Goal: Find specific page/section: Locate a particular part of the current website

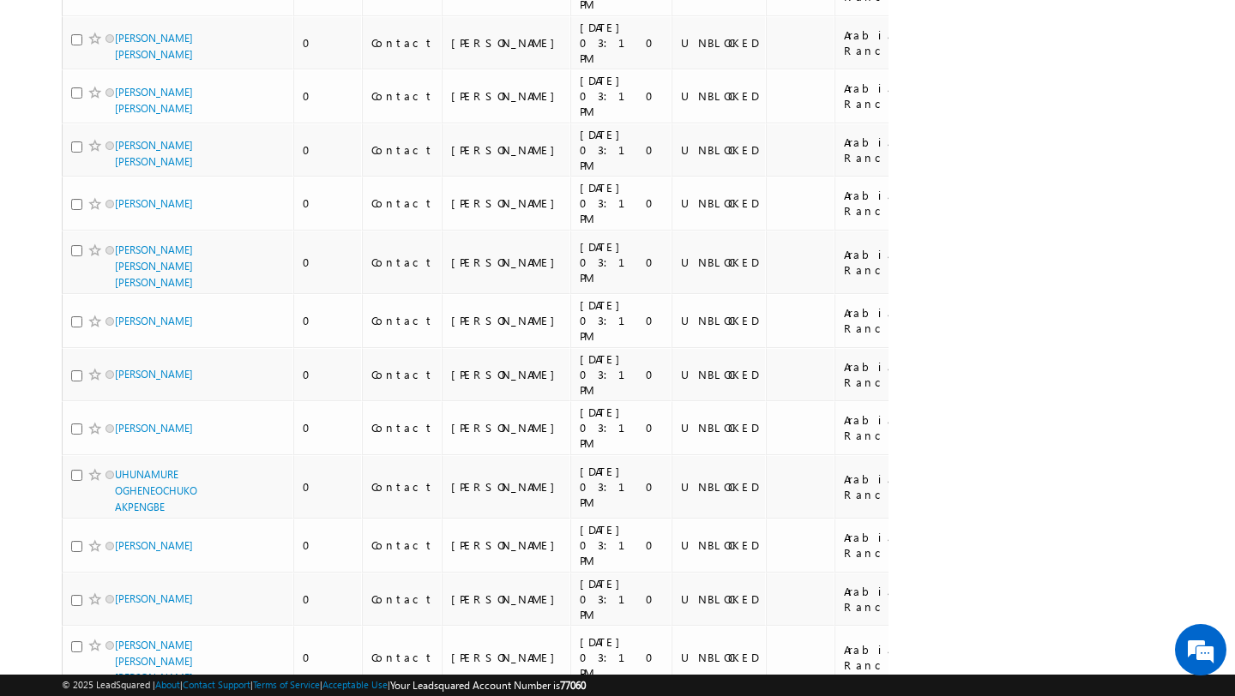
scroll to position [4826, 0]
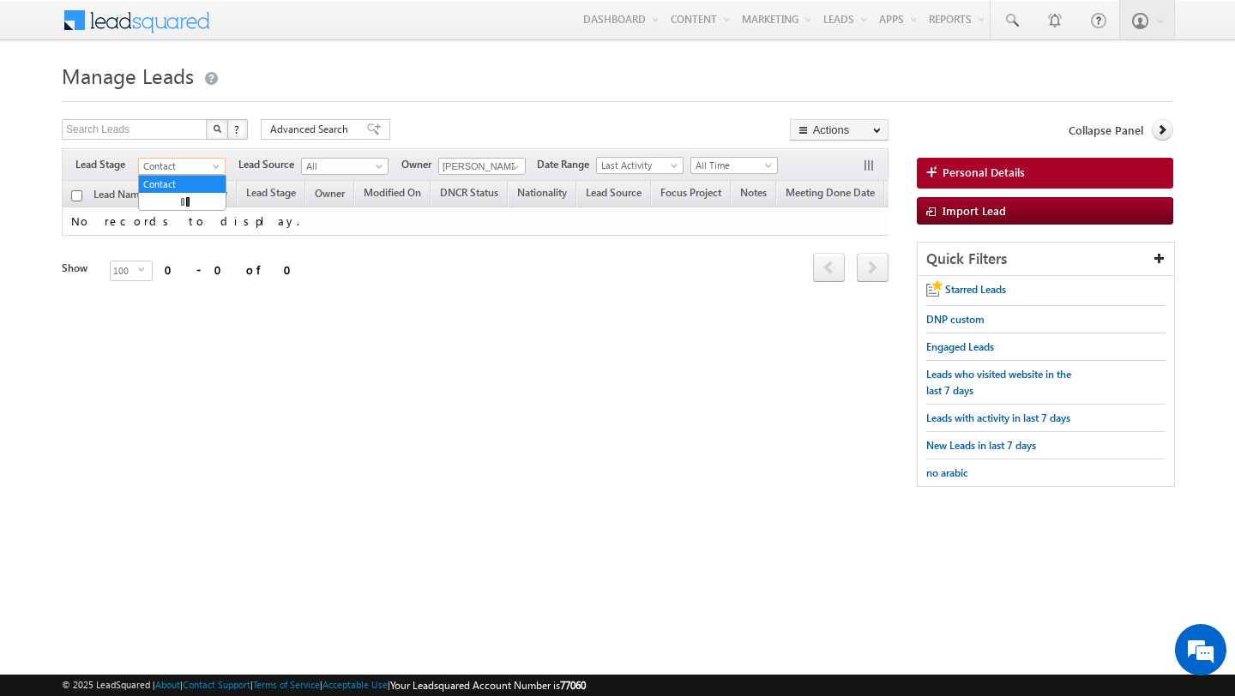
click at [205, 168] on span "Contact" at bounding box center [179, 166] width 81 height 15
click at [165, 182] on link "All" at bounding box center [182, 184] width 87 height 15
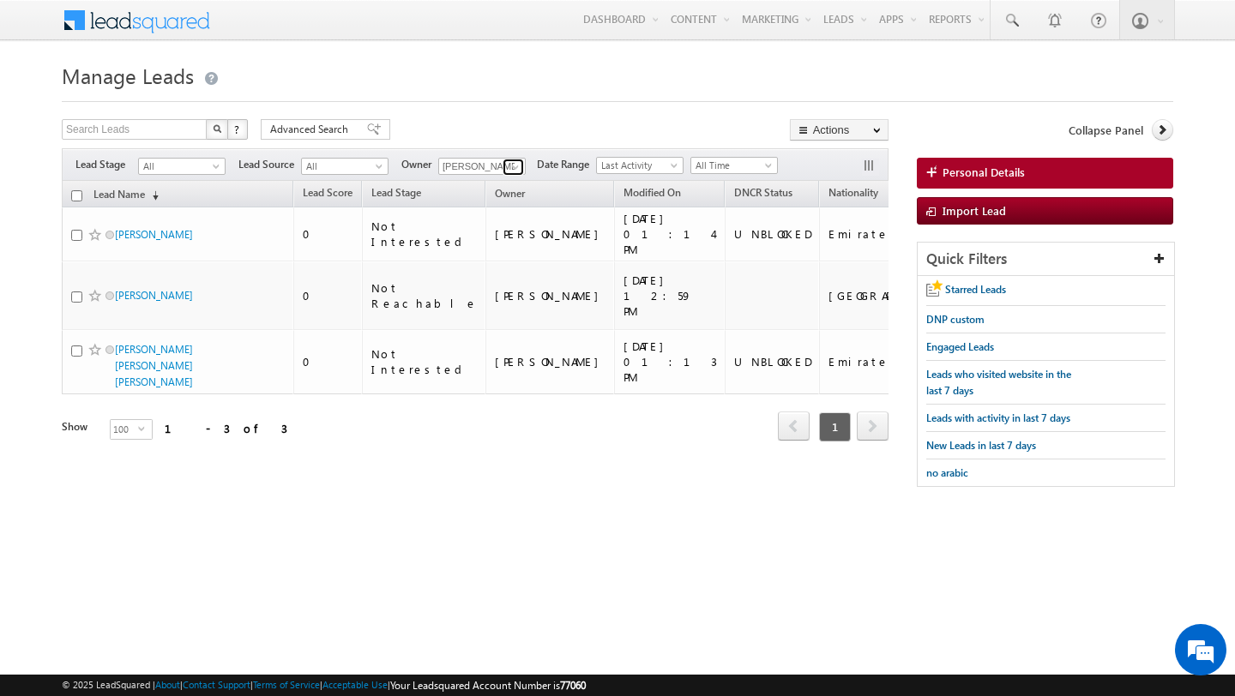
click at [515, 163] on span at bounding box center [515, 167] width 14 height 14
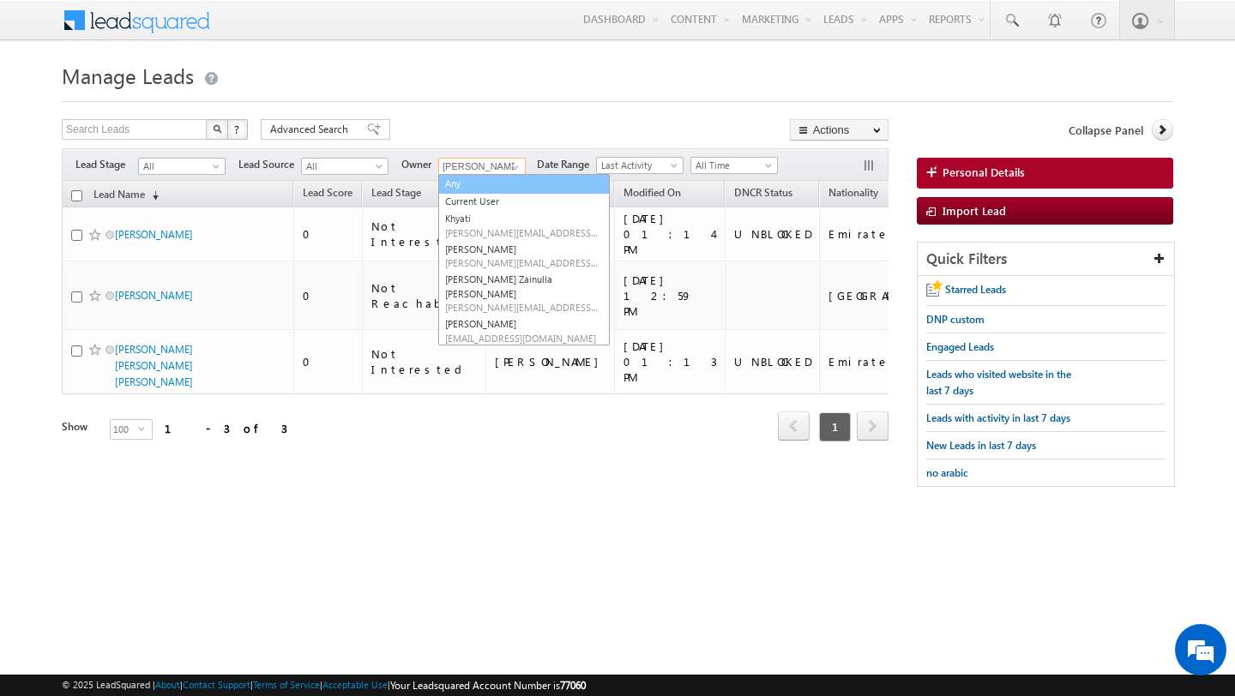
click at [499, 183] on link "Any" at bounding box center [523, 184] width 171 height 20
type input "Any"
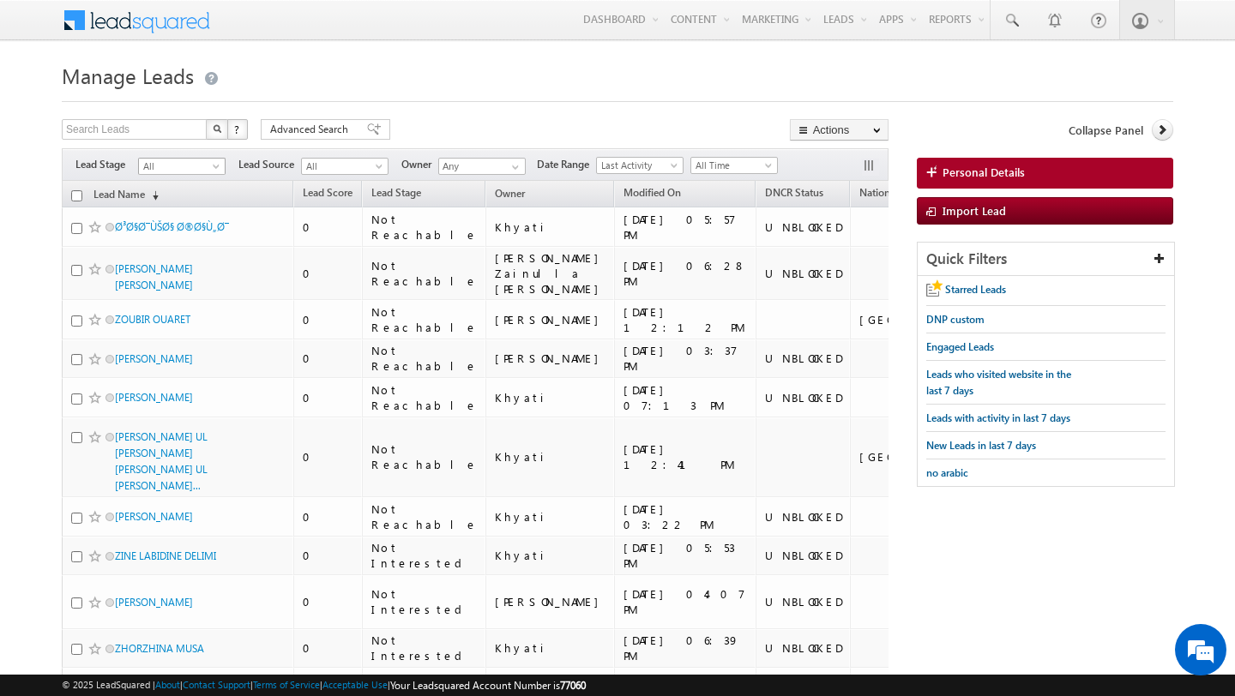
click at [197, 161] on span "All" at bounding box center [179, 166] width 81 height 15
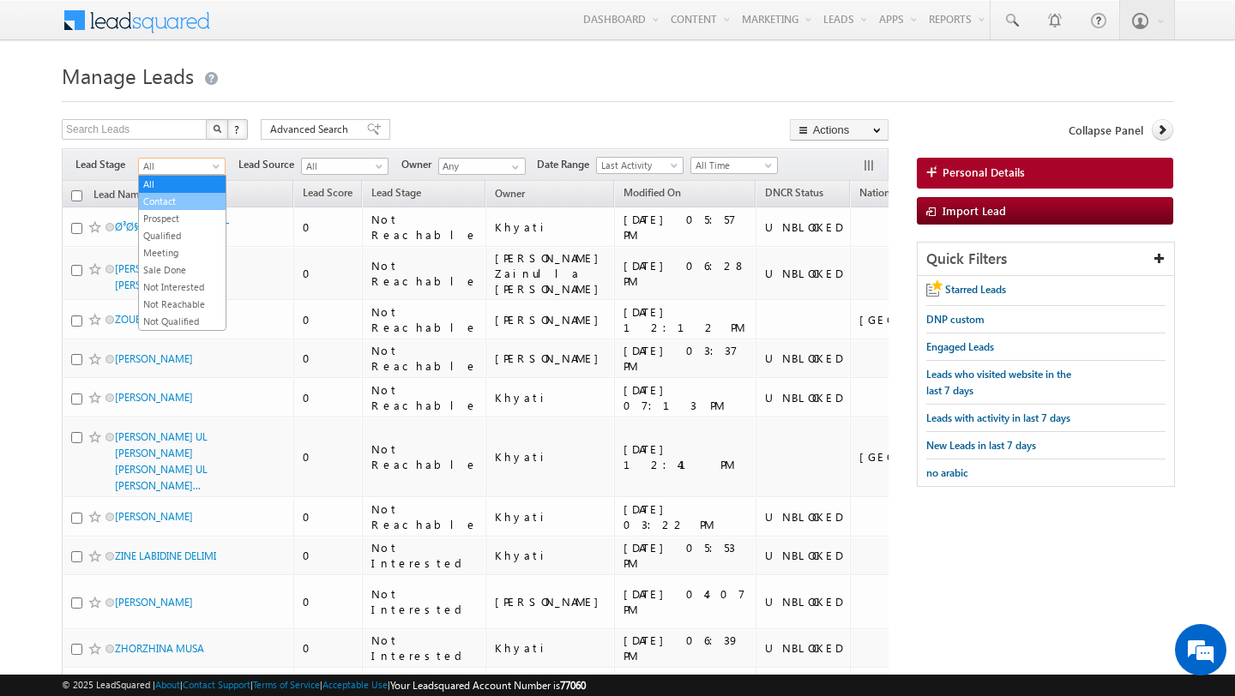
click at [182, 205] on link "Contact" at bounding box center [182, 201] width 87 height 15
